Goal: Information Seeking & Learning: Find specific fact

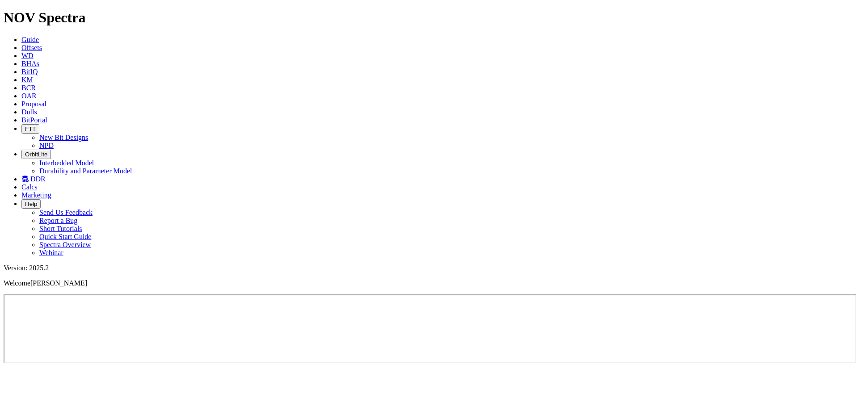
click at [21, 76] on icon at bounding box center [21, 80] width 0 height 8
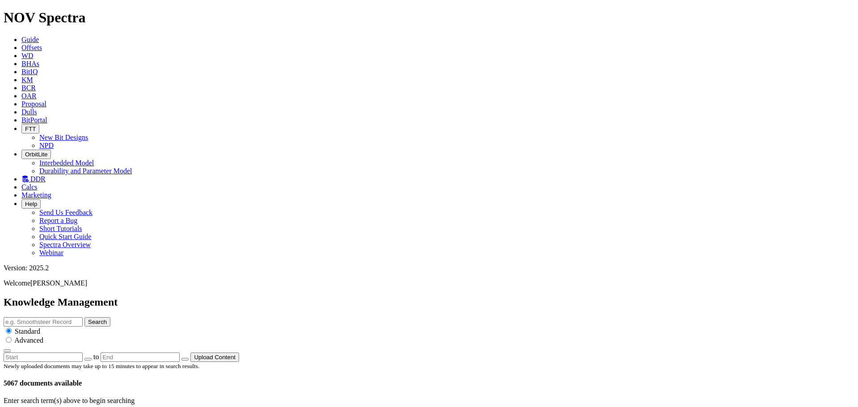
click at [83, 317] on input "text" at bounding box center [43, 321] width 79 height 9
click at [83, 317] on input "repair" at bounding box center [43, 321] width 79 height 9
click at [83, 317] on input "bit repair" at bounding box center [43, 321] width 79 height 9
type input "bit repair process"
click at [110, 317] on button "Search" at bounding box center [97, 321] width 26 height 9
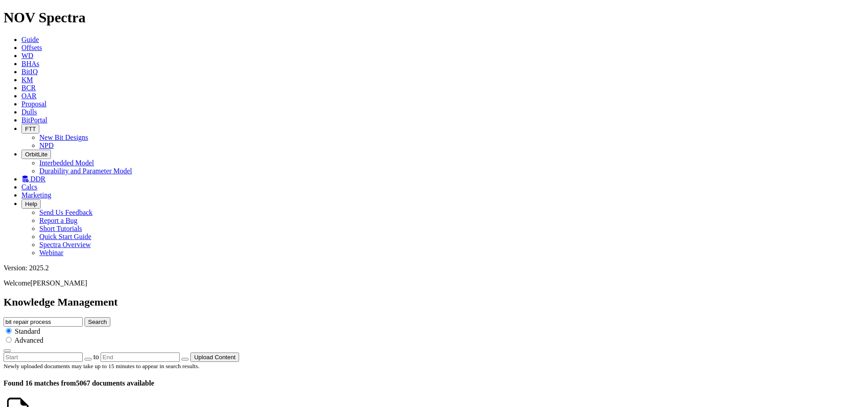
click at [12, 337] on input "radio" at bounding box center [9, 340] width 6 height 6
radio input "true"
radio input "false"
click at [7, 351] on icon "button" at bounding box center [7, 351] width 0 height 0
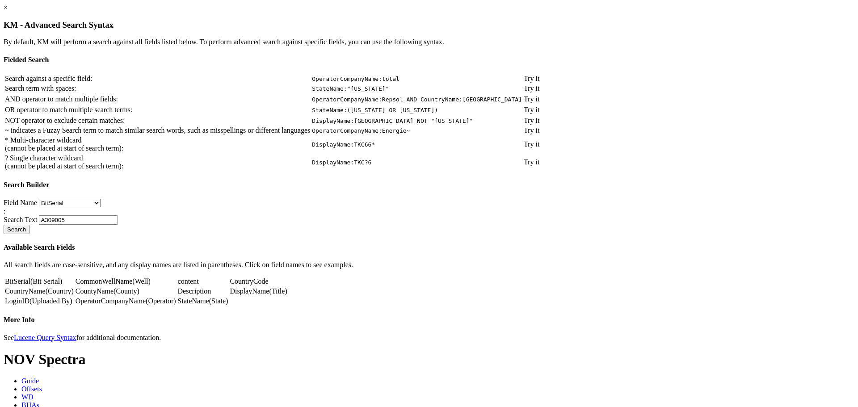
scroll to position [30, 0]
click at [539, 75] on link "Try it" at bounding box center [532, 79] width 16 height 8
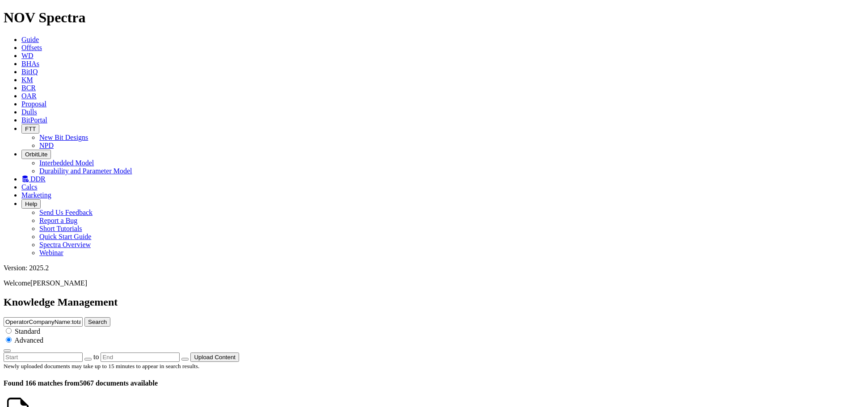
click at [40, 327] on span "Standard" at bounding box center [27, 331] width 25 height 8
click at [12, 328] on input "radio" at bounding box center [9, 331] width 6 height 6
radio input "true"
radio input "false"
click at [83, 317] on input "OperatorCompanyName:total" at bounding box center [43, 321] width 79 height 9
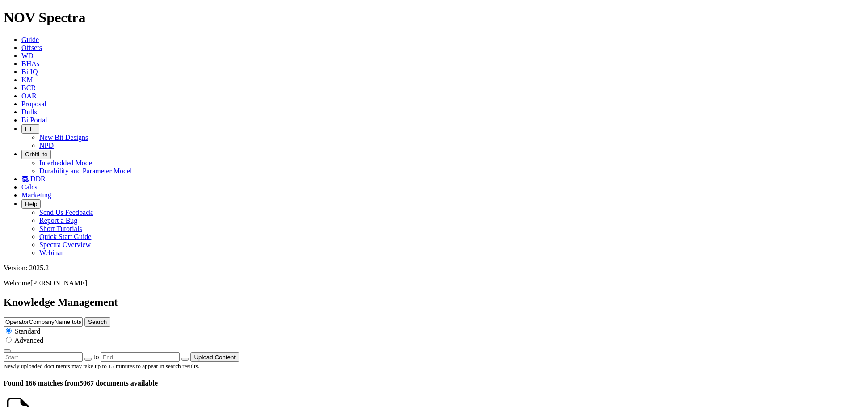
click at [83, 317] on input "OperatorCompanyName:total" at bounding box center [43, 321] width 79 height 9
type input "repair presentation"
click at [88, 319] on icon "submit" at bounding box center [88, 322] width 0 height 7
